Goal: Register for event/course

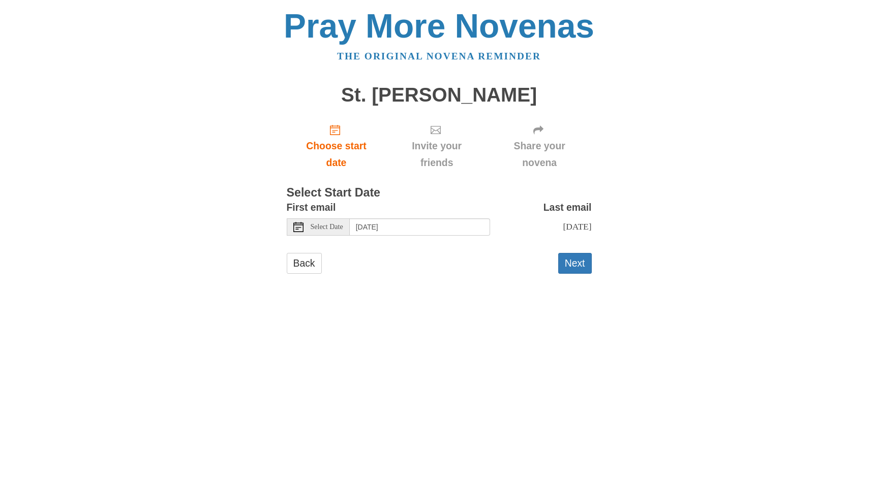
click at [335, 224] on span "Select Date" at bounding box center [327, 227] width 33 height 7
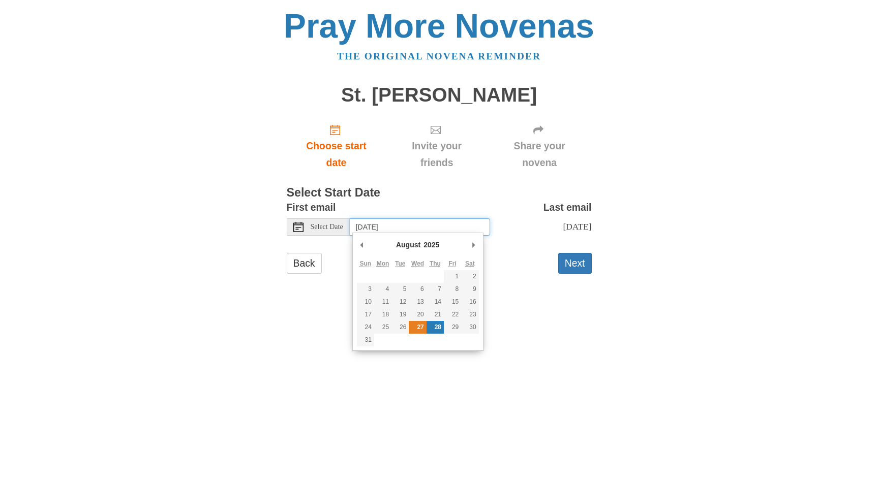
type input "[DATE]"
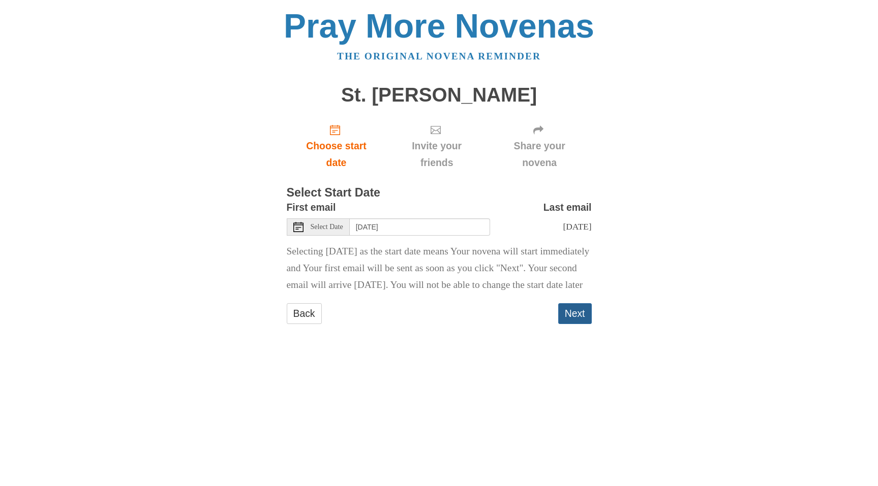
click at [585, 324] on button "Next" at bounding box center [575, 313] width 34 height 21
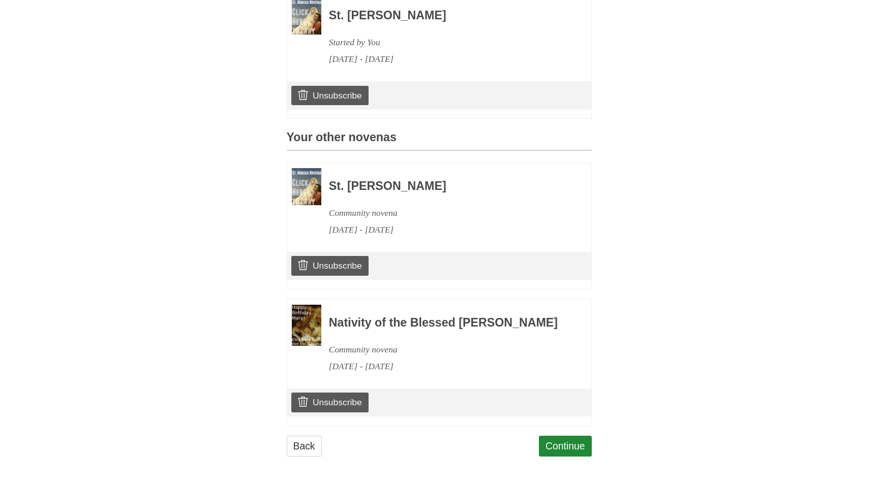
scroll to position [325, 0]
click at [568, 444] on link "Continue" at bounding box center [565, 446] width 53 height 21
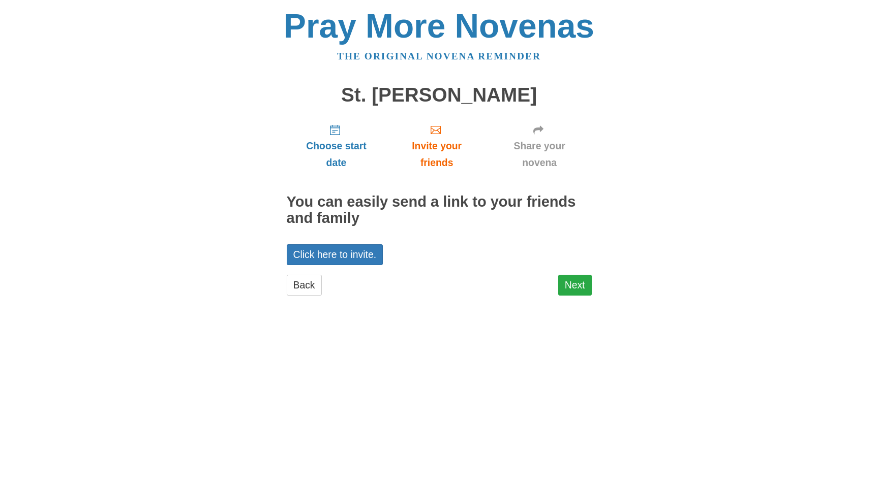
click at [576, 283] on link "Next" at bounding box center [575, 285] width 34 height 21
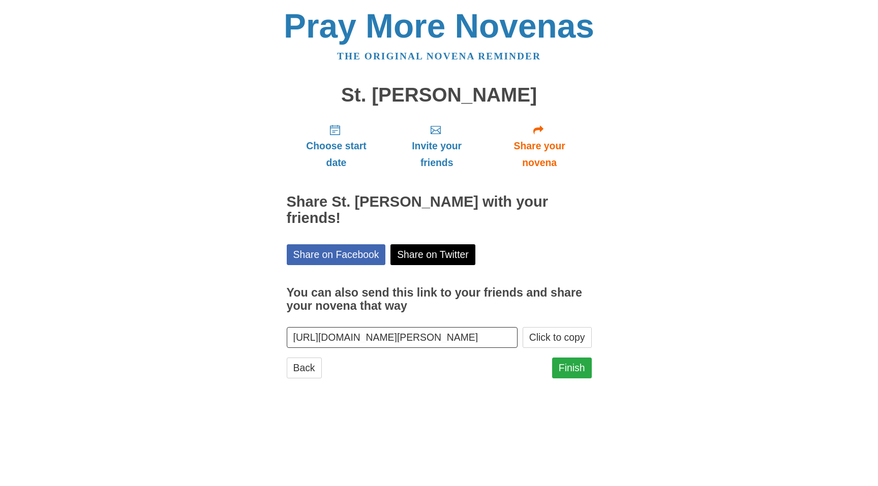
click at [570, 358] on link "Finish" at bounding box center [572, 368] width 40 height 21
